Goal: Information Seeking & Learning: Check status

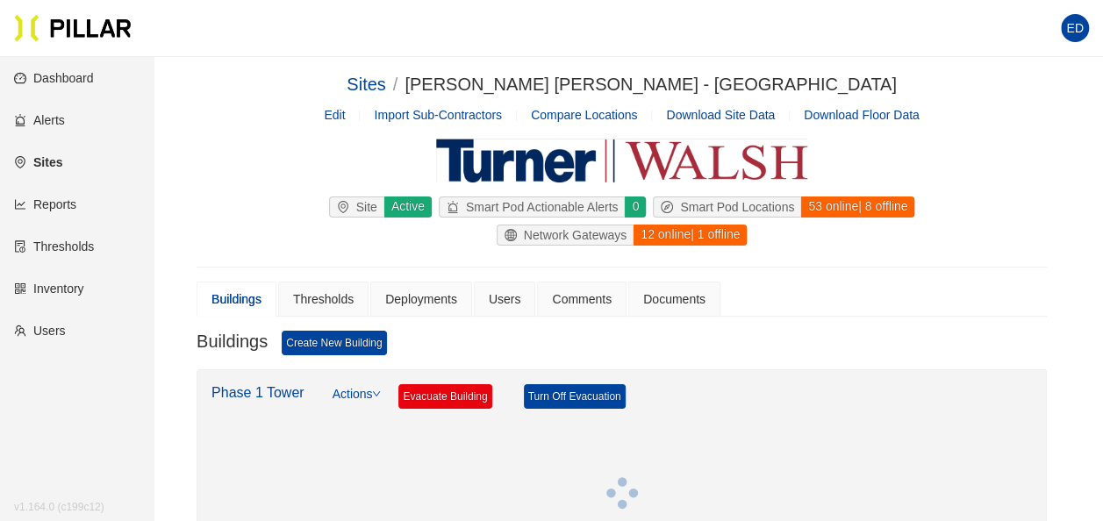
click at [63, 324] on link "Users" at bounding box center [40, 331] width 52 height 14
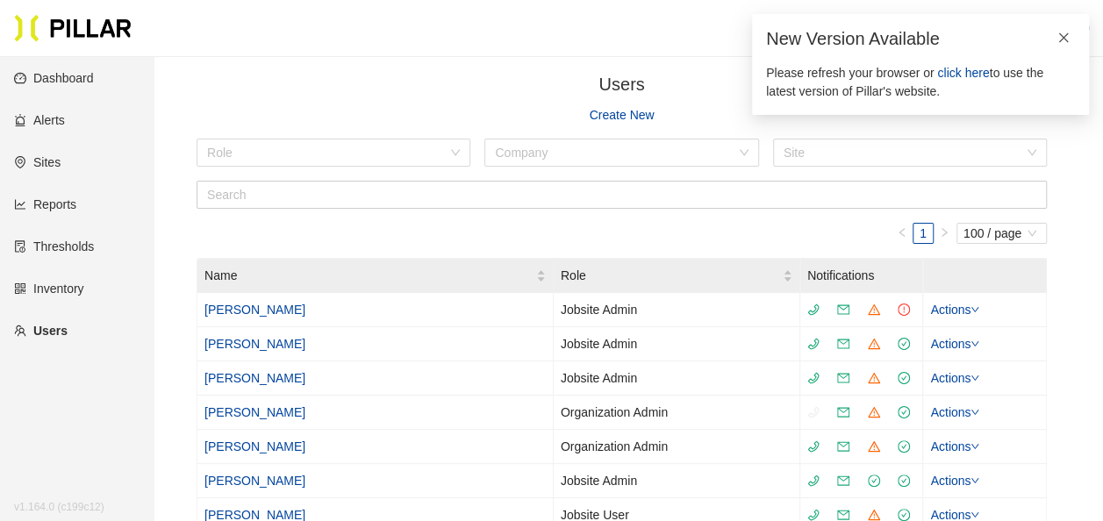
click at [1066, 39] on icon "close" at bounding box center [1064, 38] width 12 height 12
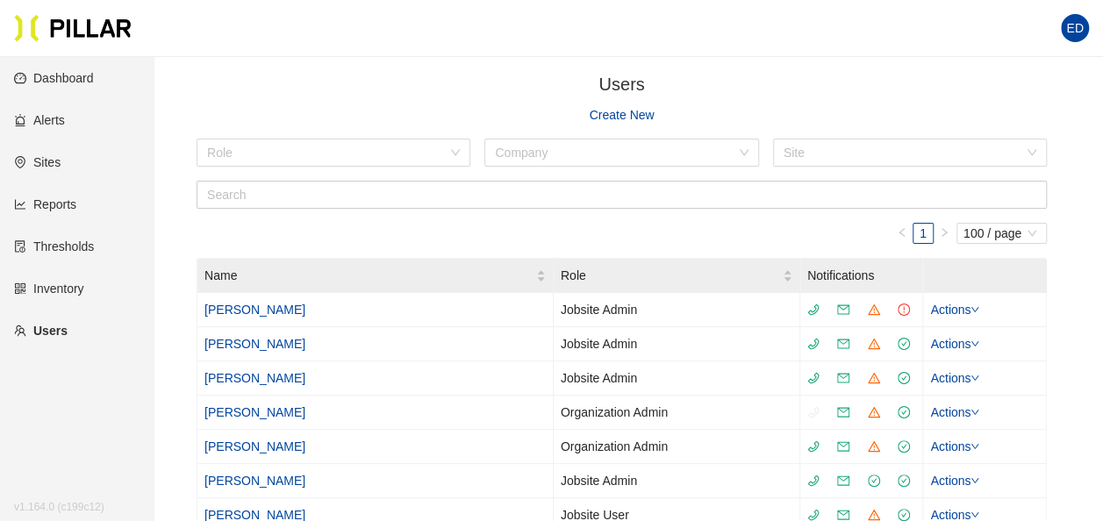
click at [66, 240] on link "Thresholds" at bounding box center [54, 247] width 80 height 14
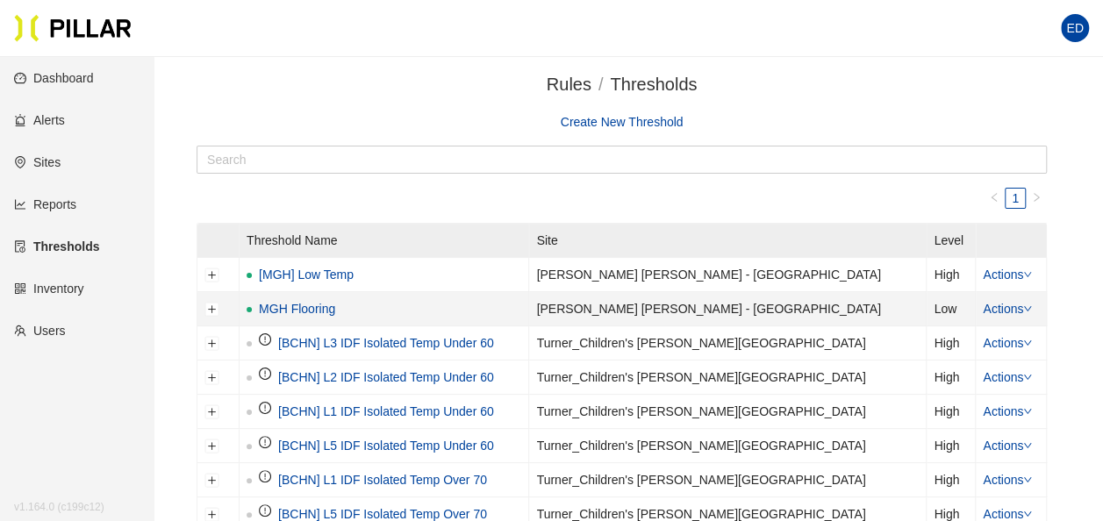
click at [293, 305] on link "MGH Flooring" at bounding box center [297, 308] width 76 height 19
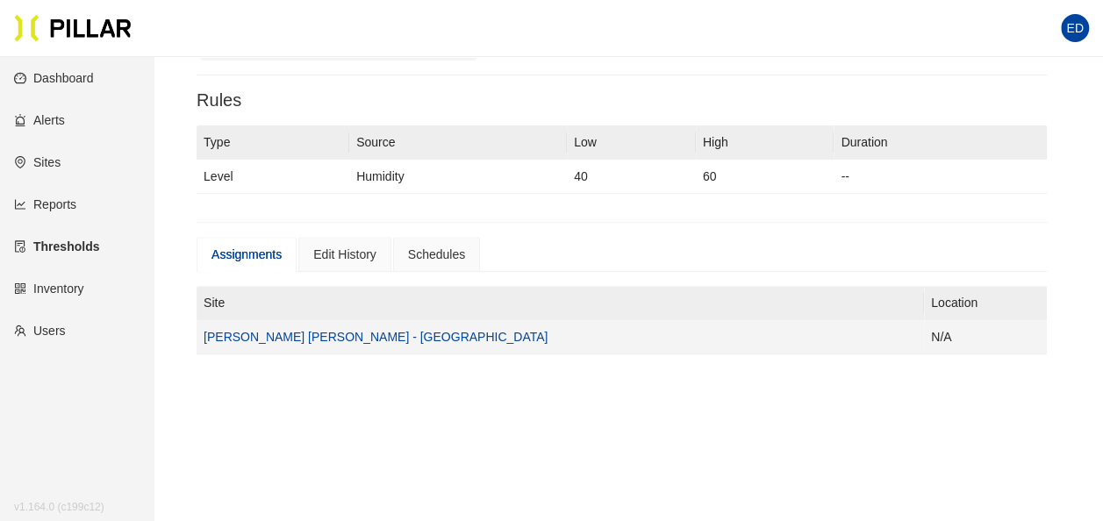
scroll to position [104, 0]
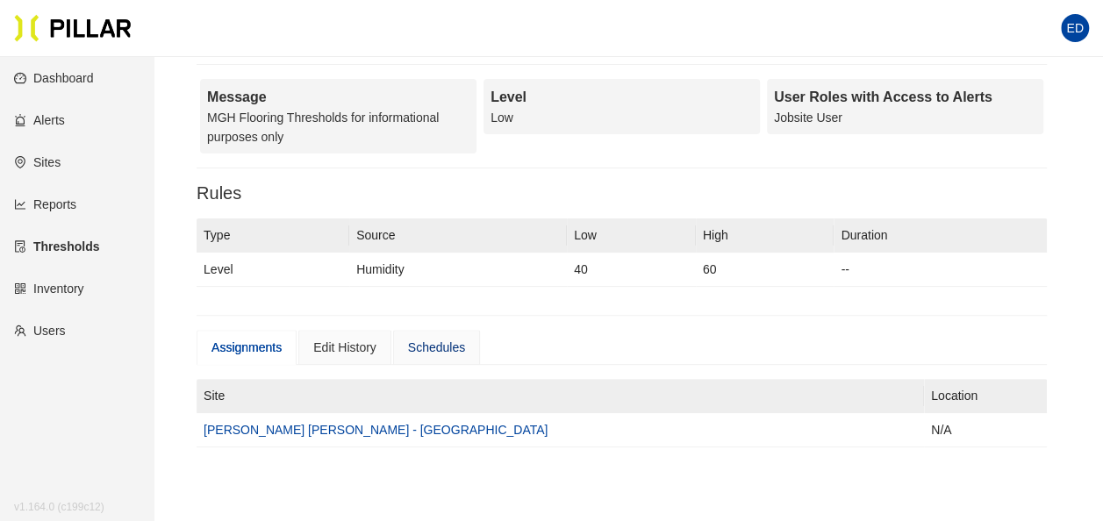
click at [435, 344] on div "Schedules" at bounding box center [436, 347] width 57 height 19
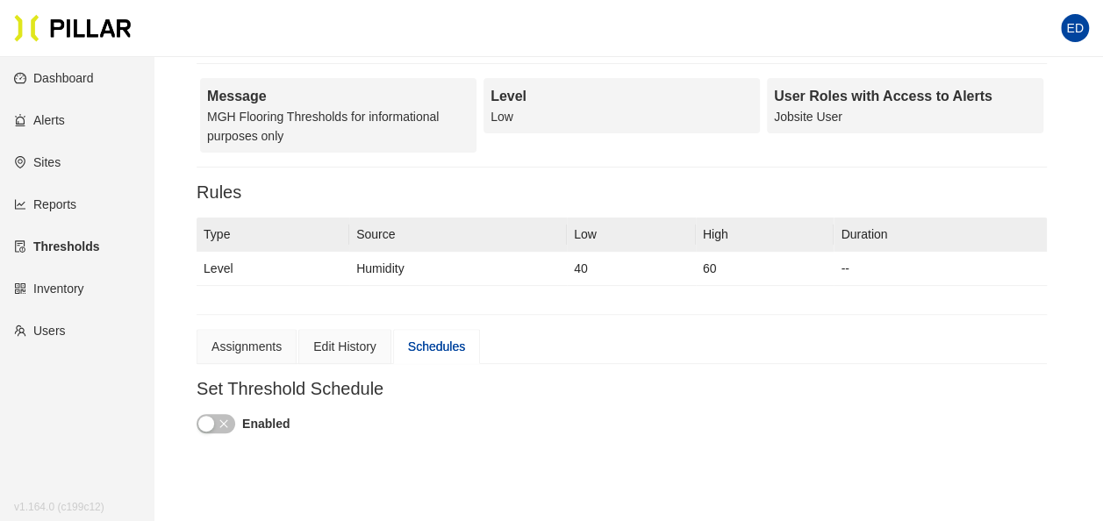
scroll to position [263, 0]
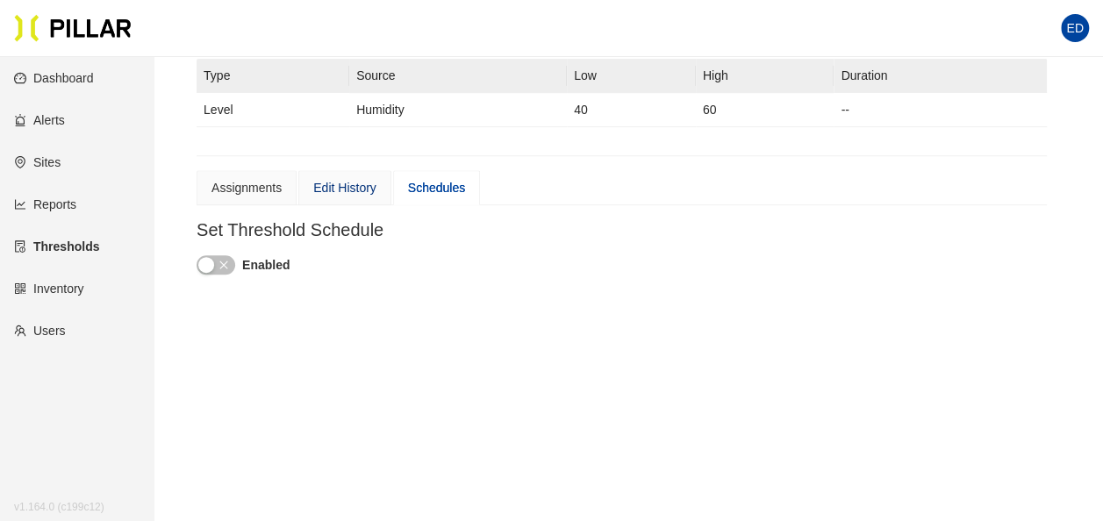
click at [355, 185] on div "Edit History" at bounding box center [344, 187] width 63 height 19
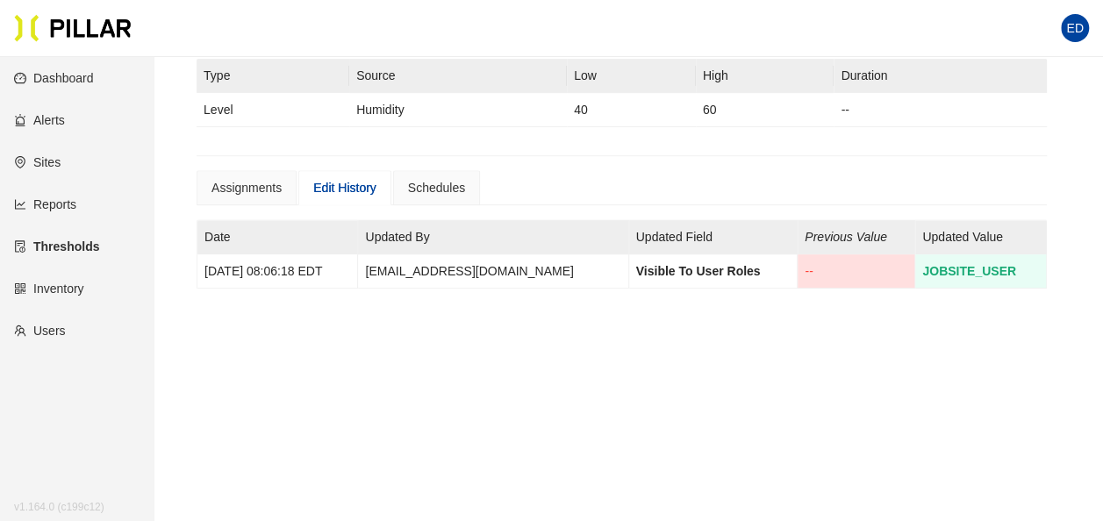
scroll to position [176, 0]
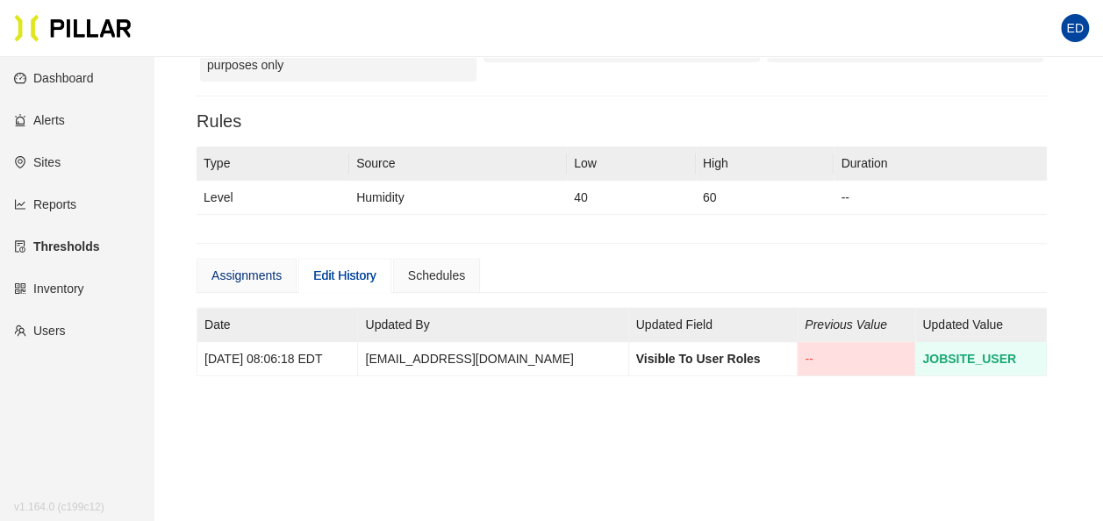
click at [226, 272] on div "Assignments" at bounding box center [247, 275] width 70 height 19
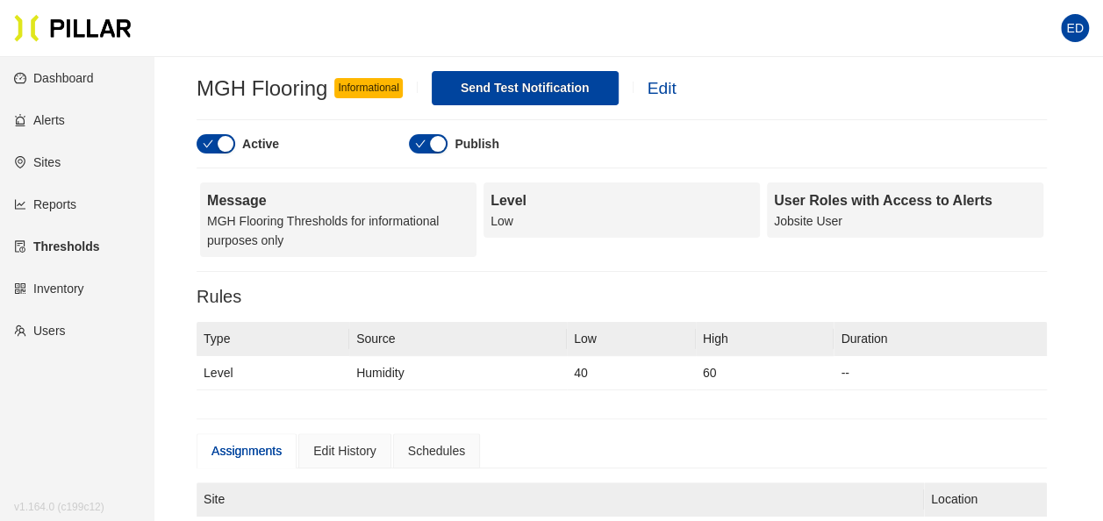
click at [660, 93] on link "Edit" at bounding box center [662, 88] width 29 height 18
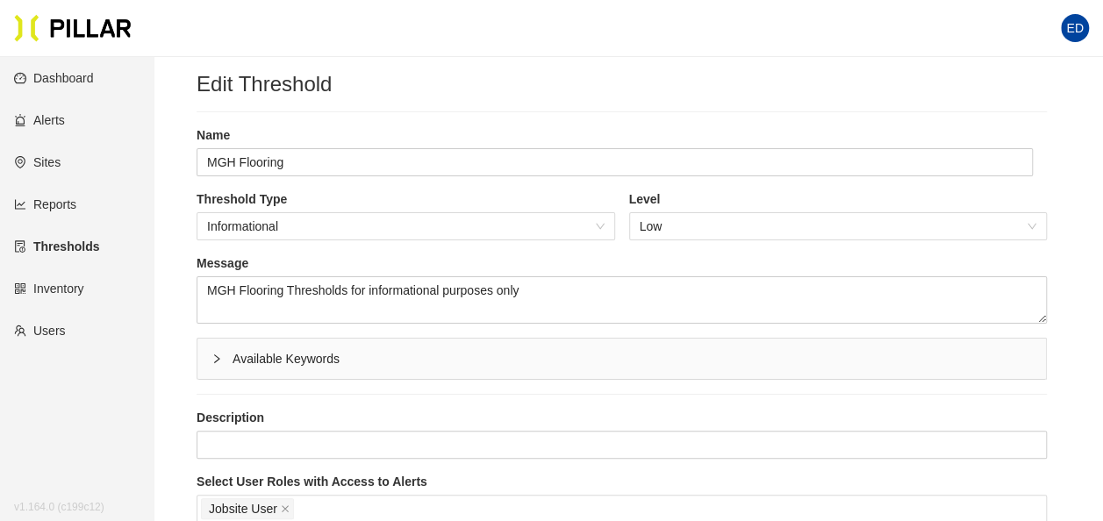
click at [75, 200] on link "Reports" at bounding box center [45, 204] width 62 height 14
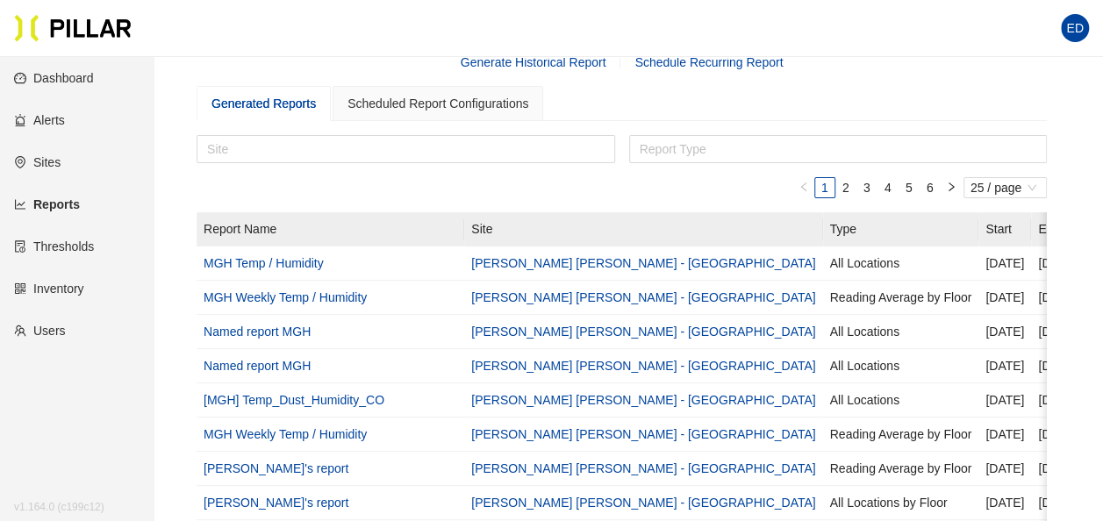
scroll to position [88, 0]
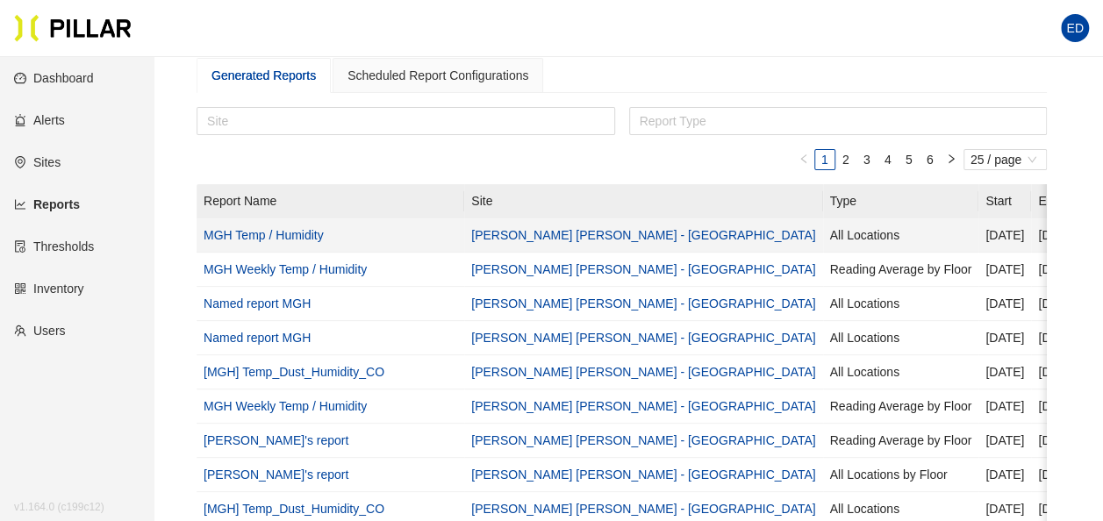
click at [295, 233] on link "MGH Temp / Humidity" at bounding box center [264, 235] width 120 height 14
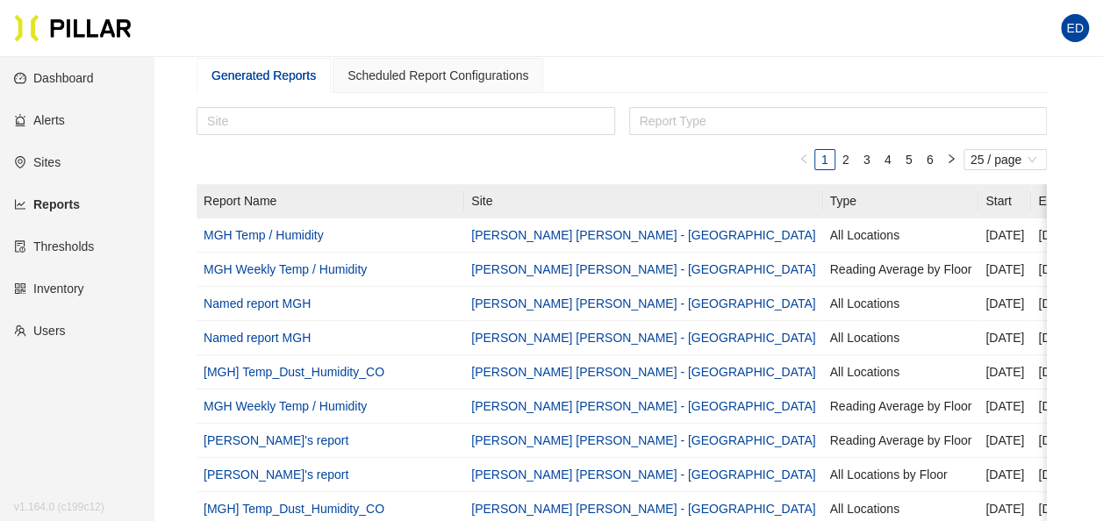
click at [66, 334] on link "Users" at bounding box center [40, 331] width 52 height 14
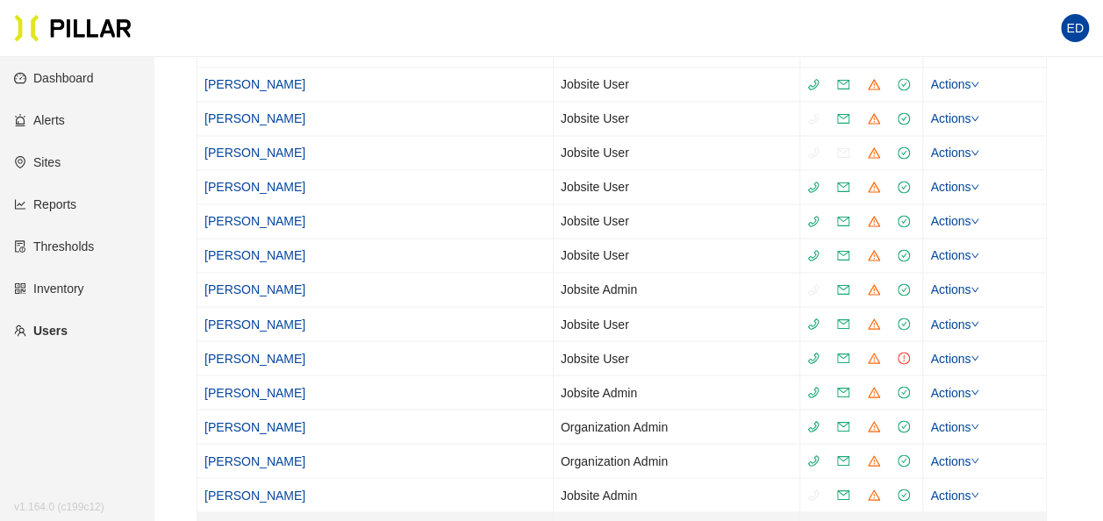
scroll to position [1141, 0]
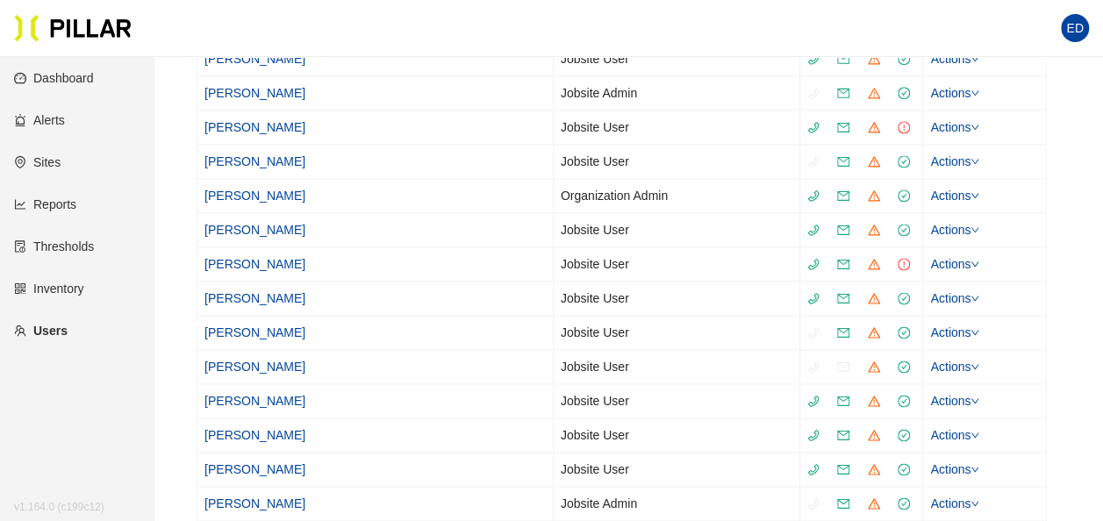
click at [67, 83] on link "Dashboard" at bounding box center [54, 78] width 80 height 14
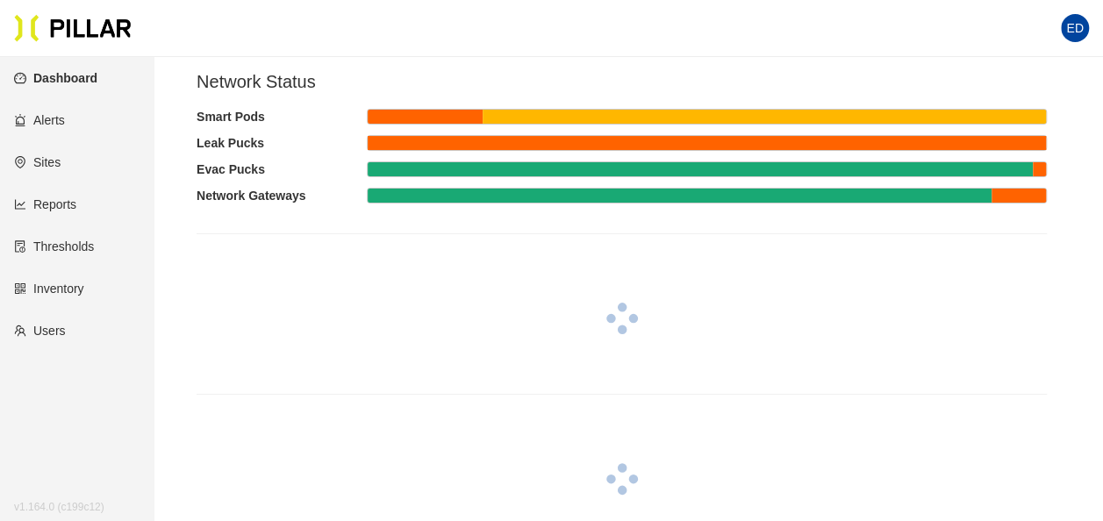
click at [61, 205] on link "Reports" at bounding box center [45, 204] width 62 height 14
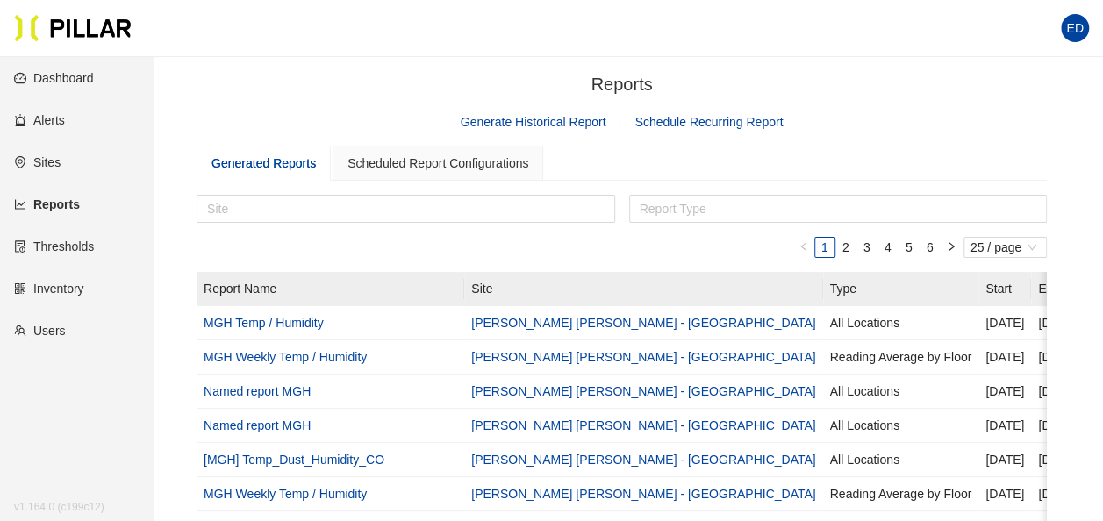
click at [563, 123] on link "Generate Historical Report" at bounding box center [534, 122] width 146 height 14
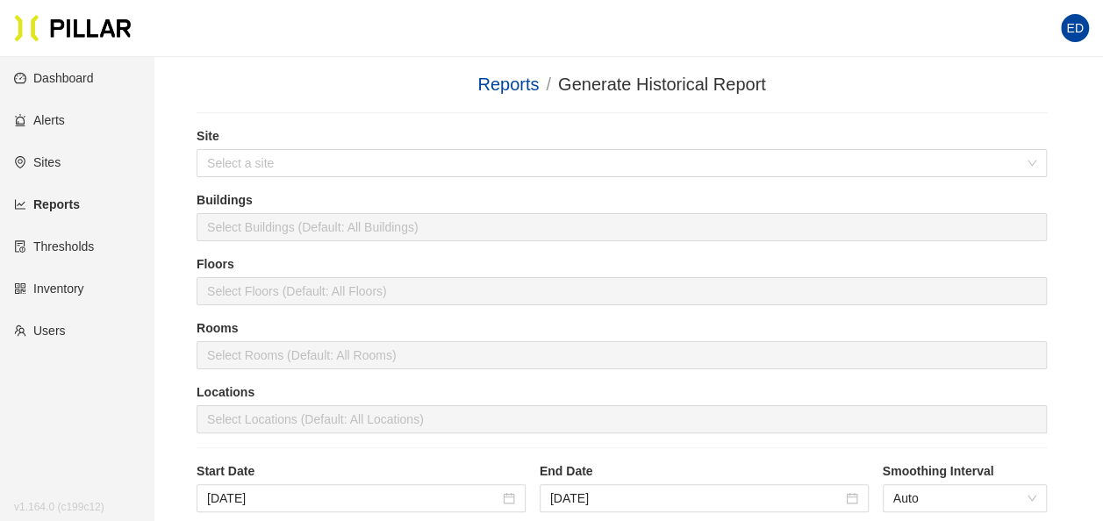
click at [68, 247] on link "Thresholds" at bounding box center [54, 247] width 80 height 14
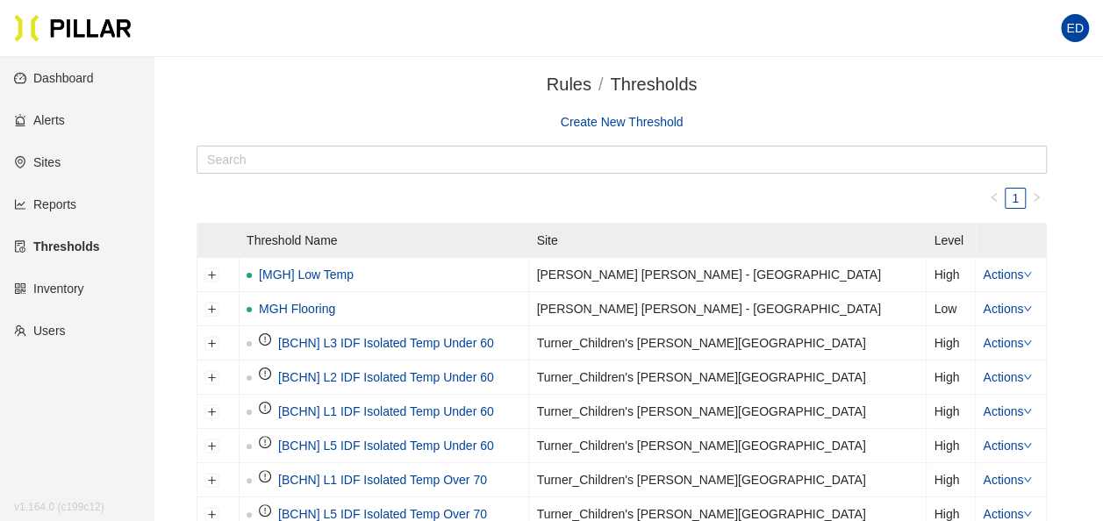
click at [628, 125] on link "Create New Threshold" at bounding box center [622, 122] width 123 height 14
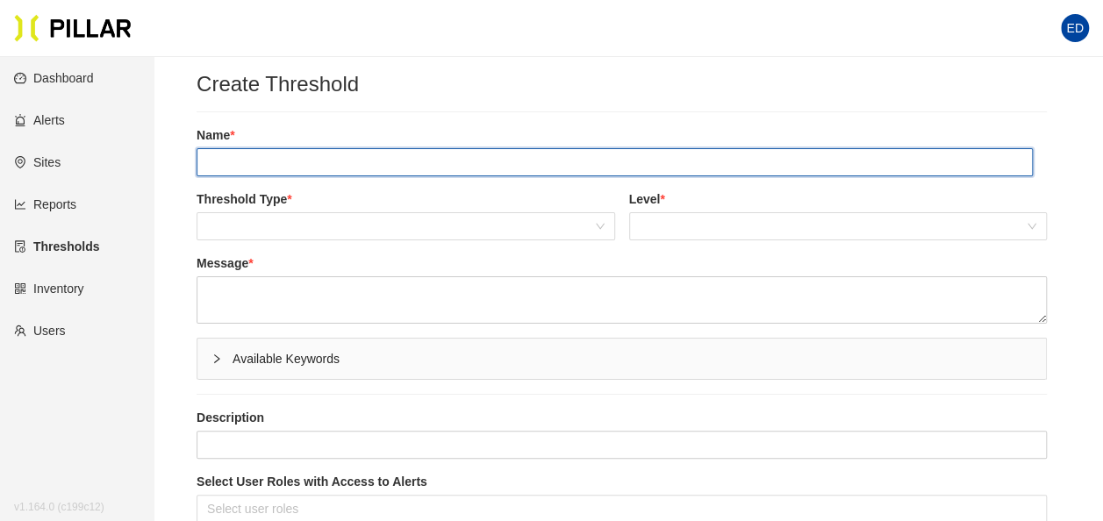
click at [526, 166] on input "text" at bounding box center [615, 162] width 836 height 28
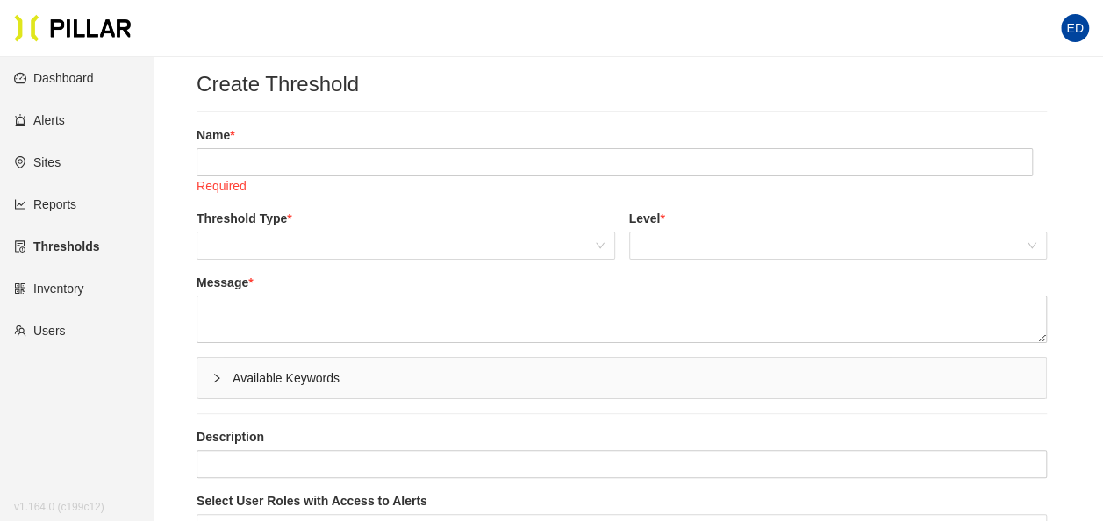
click at [464, 117] on form "Name * Required Threshold Type * Level * Message * Available Keywords Descripti…" at bounding box center [622, 442] width 850 height 663
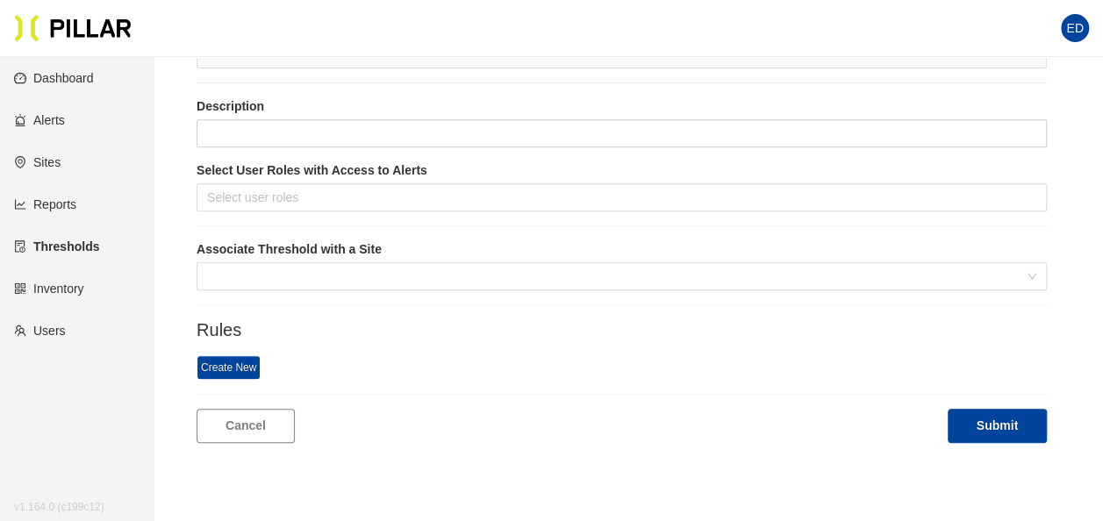
scroll to position [486, 0]
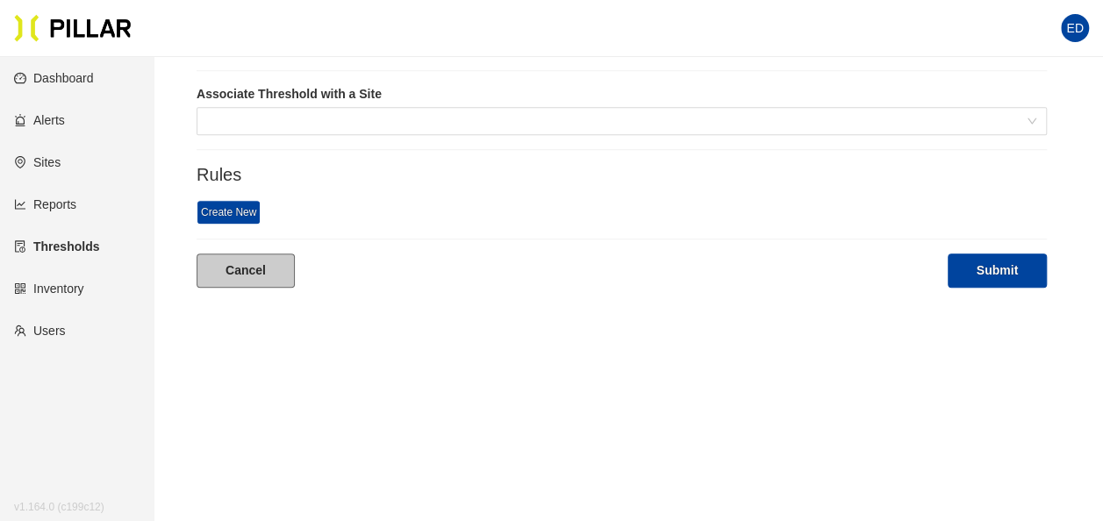
click at [223, 274] on link "Cancel" at bounding box center [246, 271] width 98 height 34
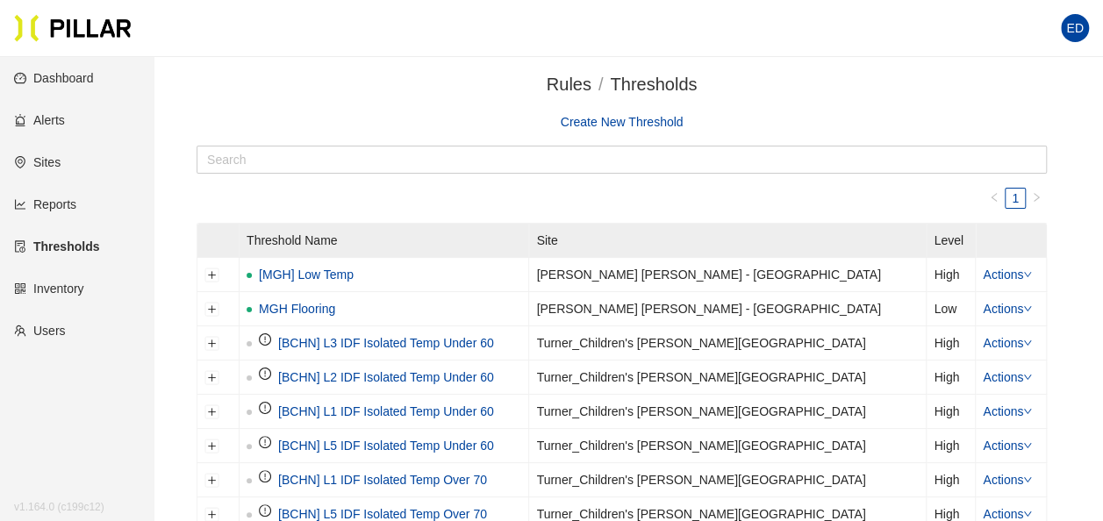
click at [38, 330] on link "Users" at bounding box center [40, 331] width 52 height 14
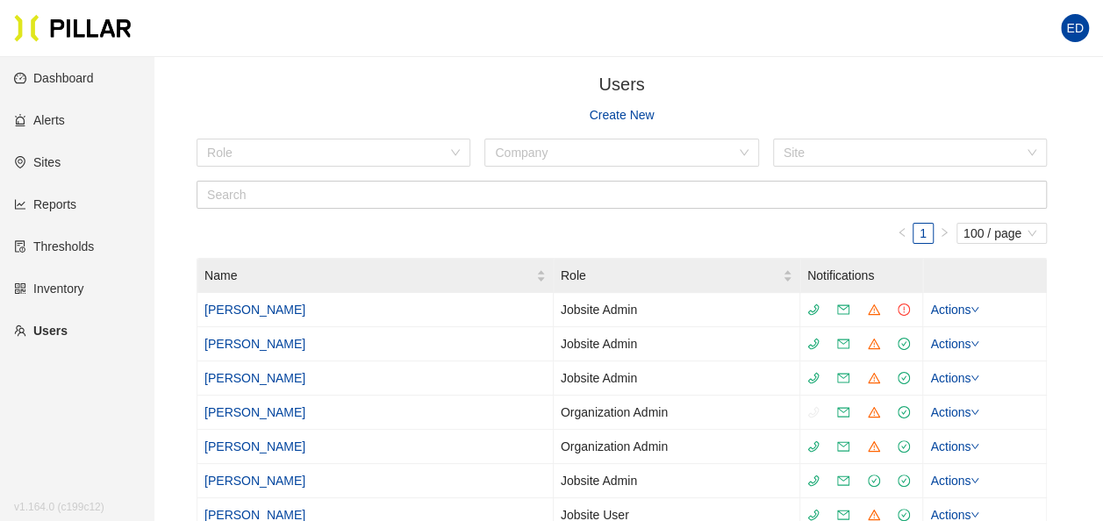
click at [61, 167] on link "Sites" at bounding box center [37, 162] width 47 height 14
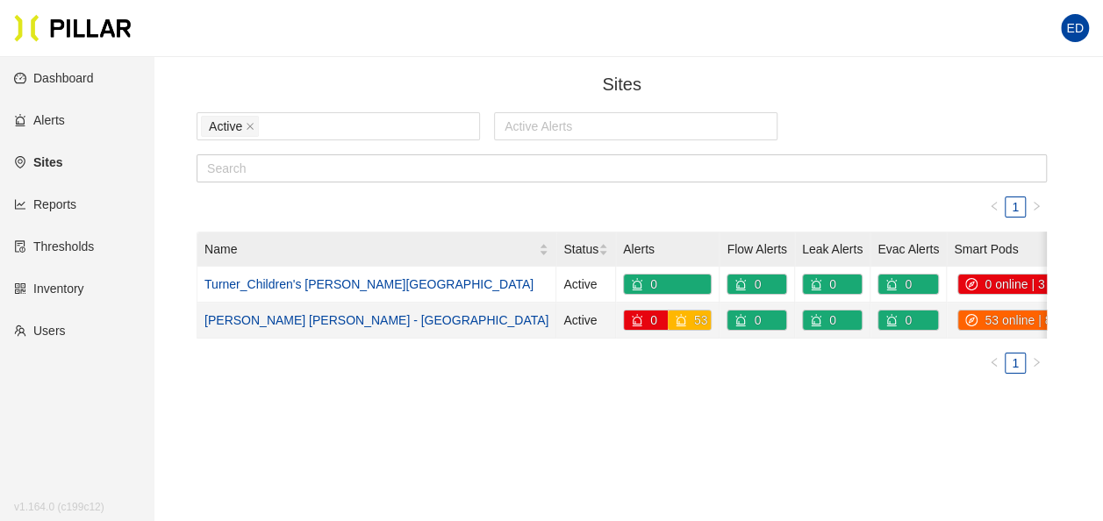
click at [344, 319] on link "[PERSON_NAME] [PERSON_NAME] - [GEOGRAPHIC_DATA]" at bounding box center [376, 320] width 344 height 14
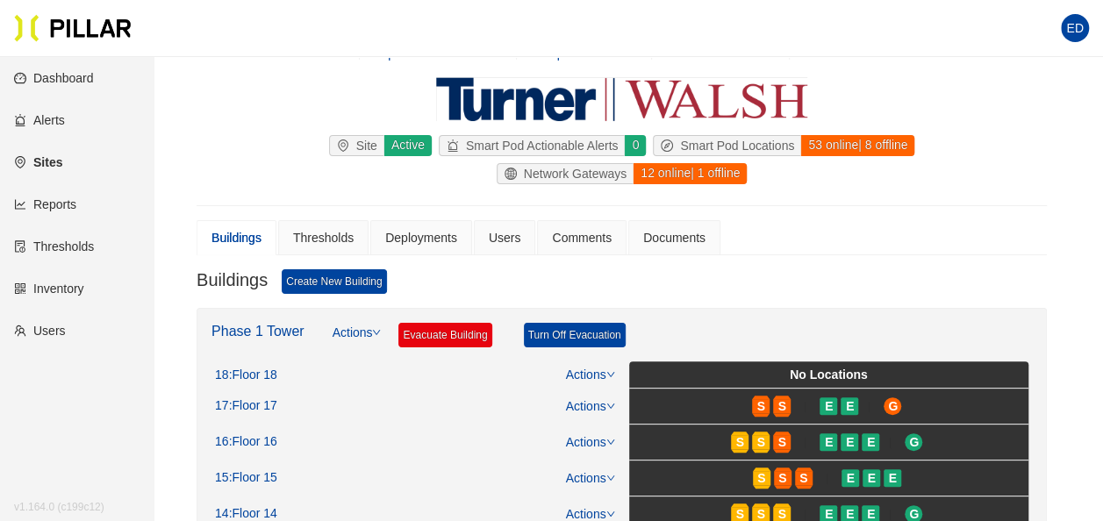
scroll to position [88, 0]
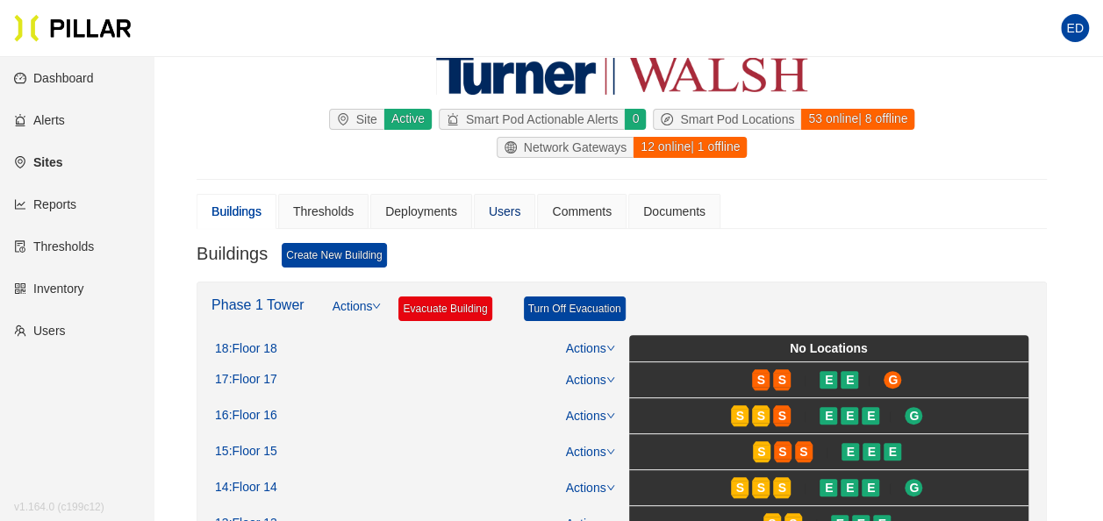
click at [510, 212] on div "Users" at bounding box center [505, 211] width 32 height 19
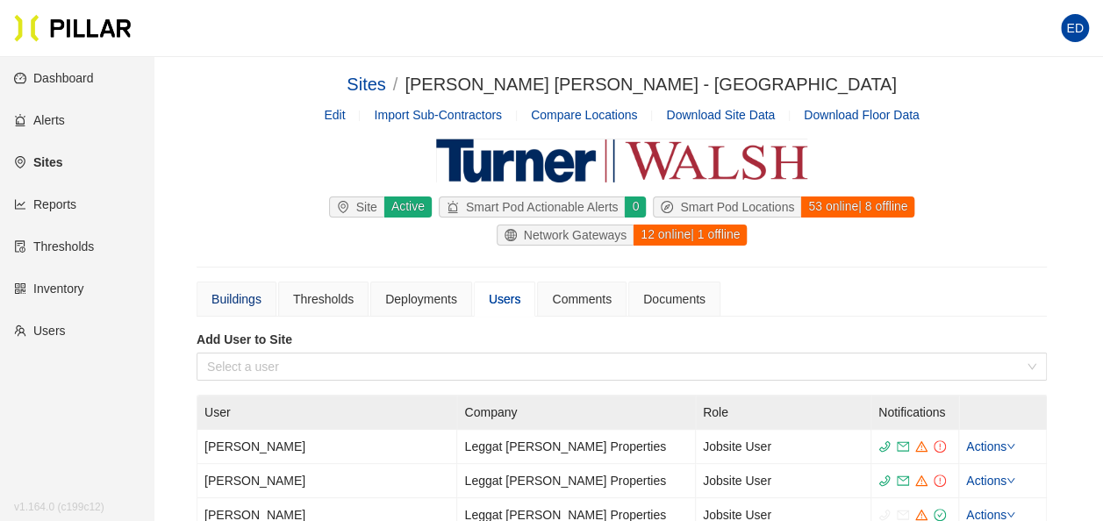
click at [246, 304] on div "Buildings" at bounding box center [237, 299] width 50 height 19
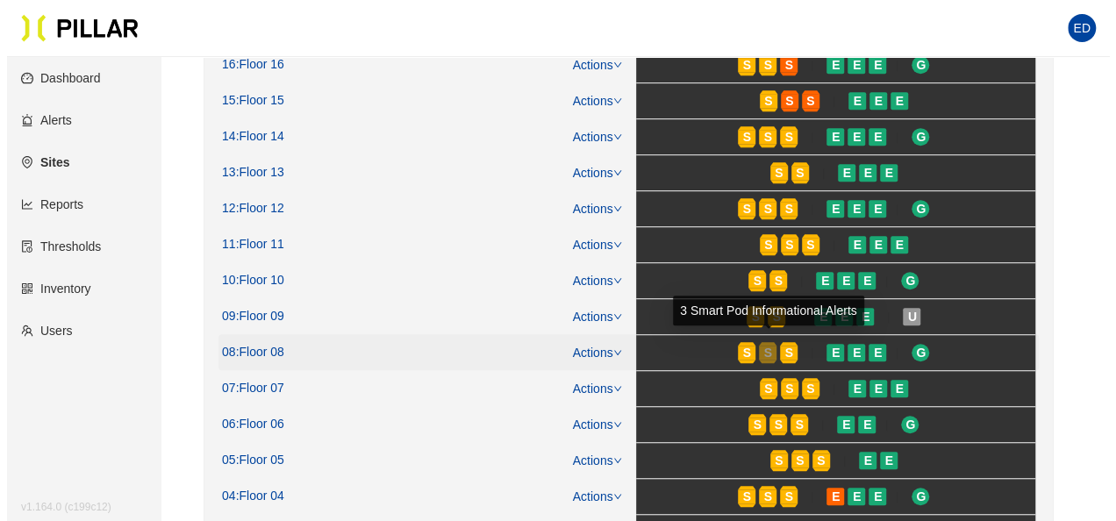
scroll to position [527, 0]
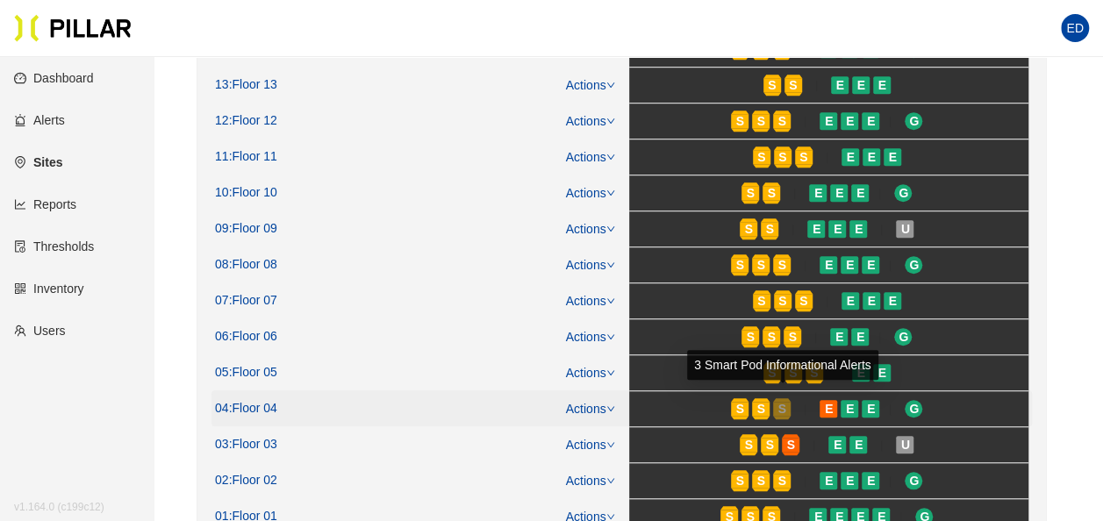
click at [783, 399] on span "S" at bounding box center [782, 408] width 8 height 19
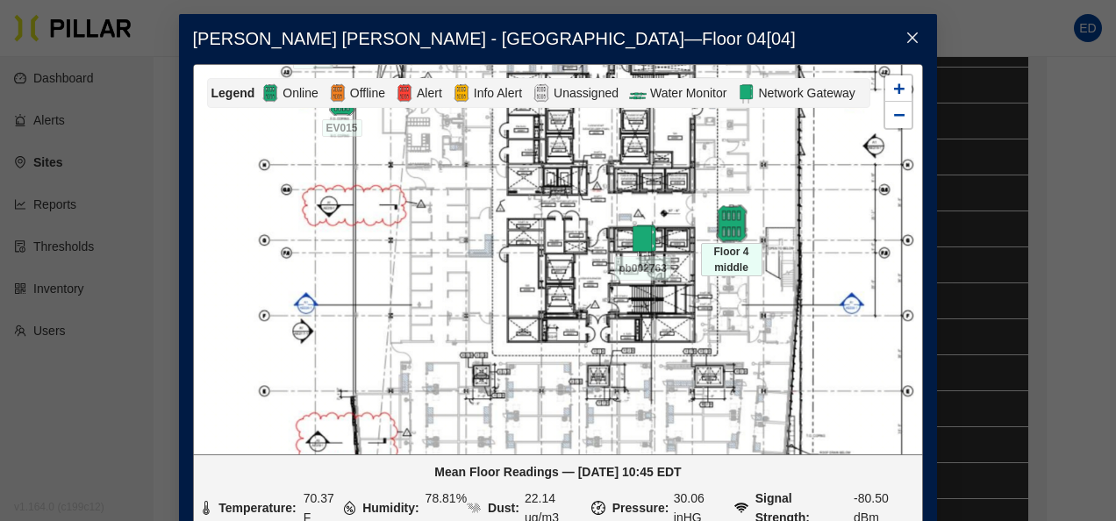
click at [725, 229] on img at bounding box center [732, 223] width 38 height 38
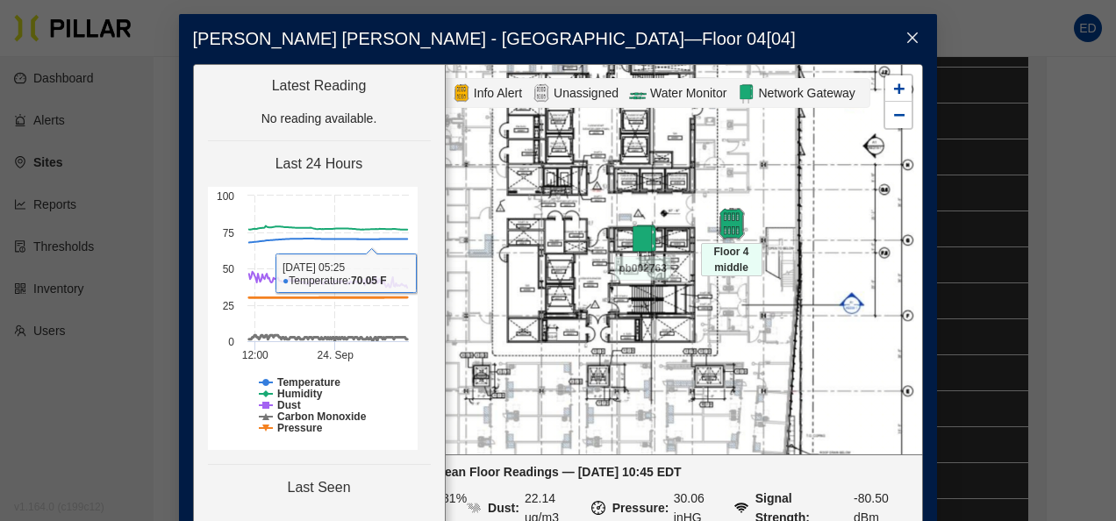
scroll to position [104, 0]
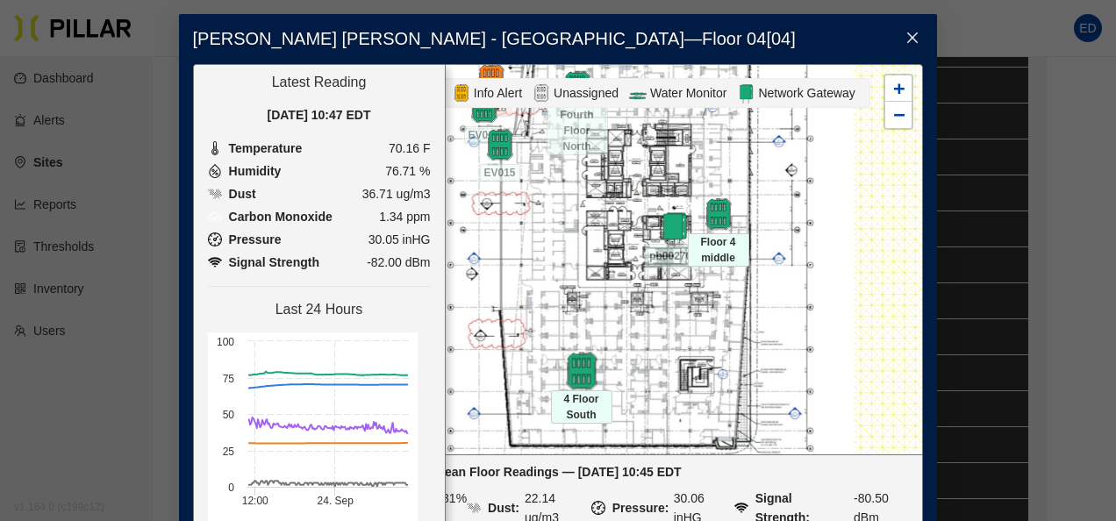
click at [577, 368] on img at bounding box center [582, 371] width 38 height 38
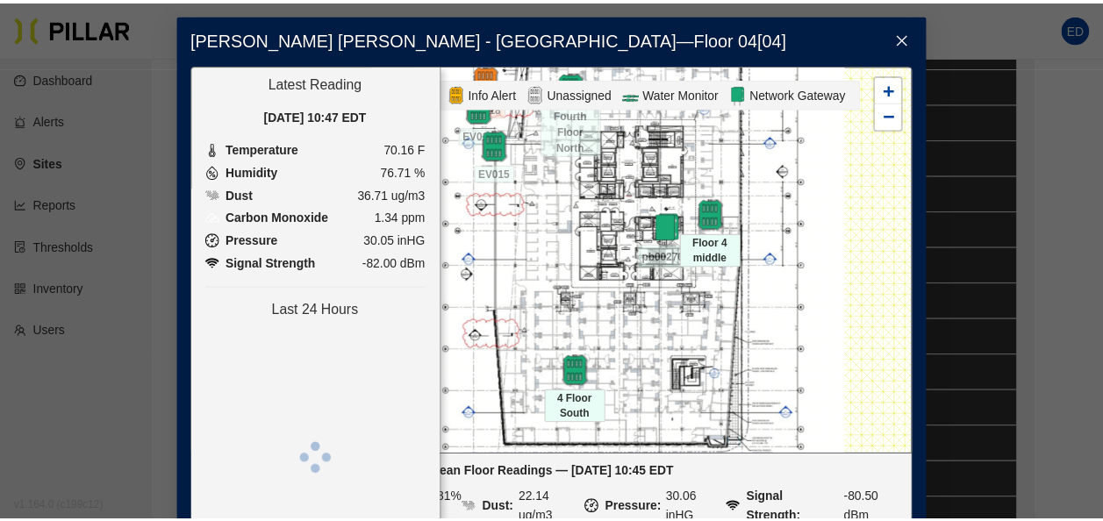
scroll to position [0, 0]
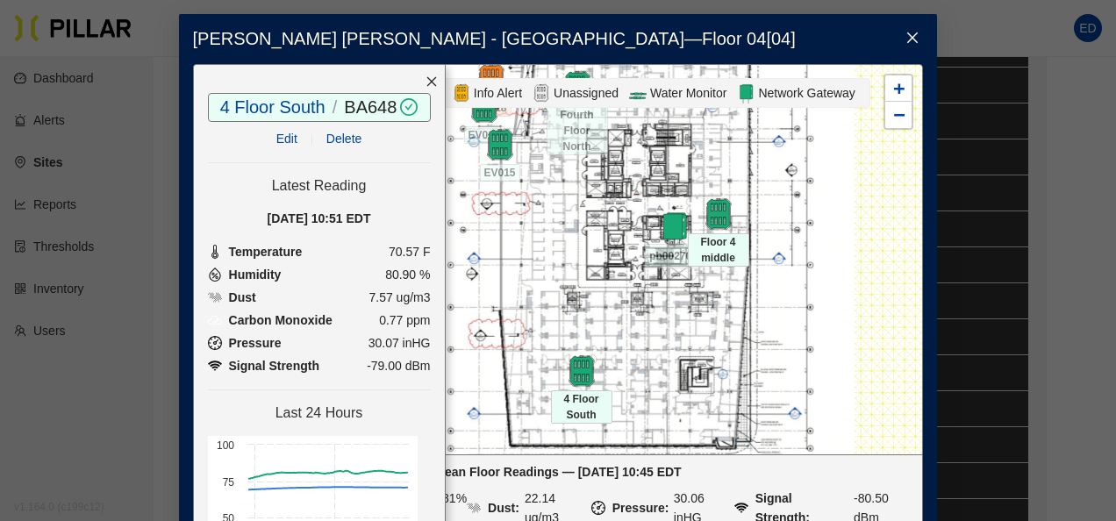
click at [907, 40] on icon "close" at bounding box center [913, 38] width 14 height 14
